Goal: Task Accomplishment & Management: Manage account settings

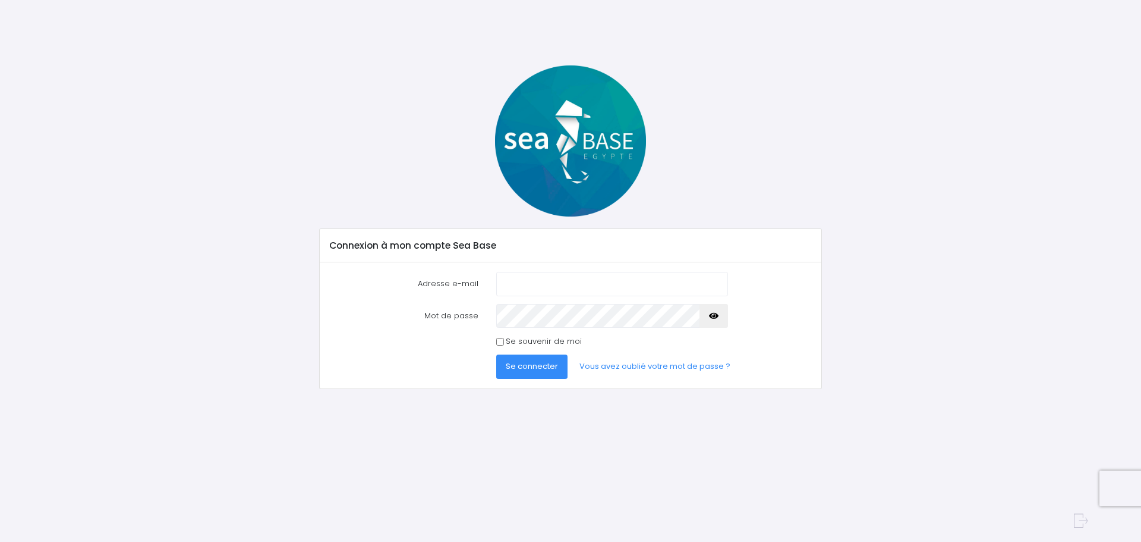
type input "[EMAIL_ADDRESS][DOMAIN_NAME]"
click at [502, 338] on input "Se souvenir de moi" at bounding box center [500, 342] width 8 height 8
checkbox input "true"
click at [545, 366] on span "Se connecter" at bounding box center [532, 365] width 52 height 11
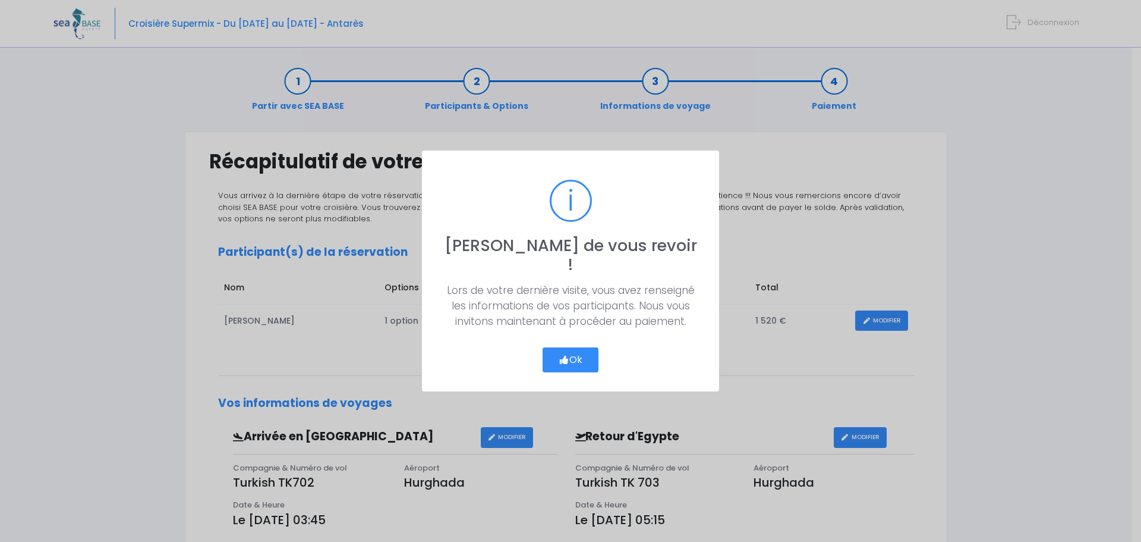
drag, startPoint x: 590, startPoint y: 354, endPoint x: 992, endPoint y: 361, distance: 401.9
click at [590, 354] on button "Ok" at bounding box center [571, 359] width 56 height 25
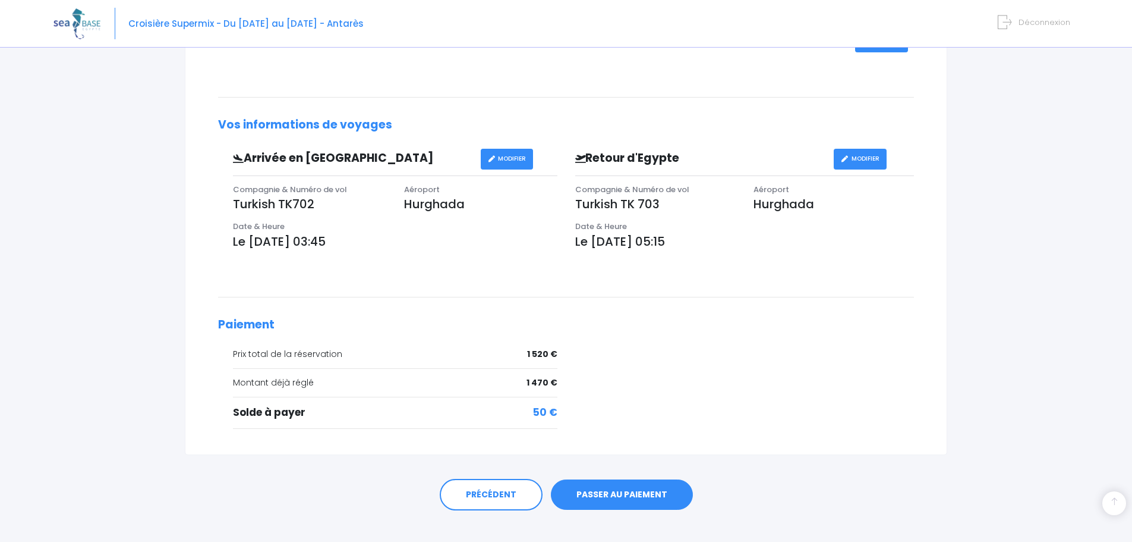
scroll to position [294, 0]
